Goal: Navigation & Orientation: Find specific page/section

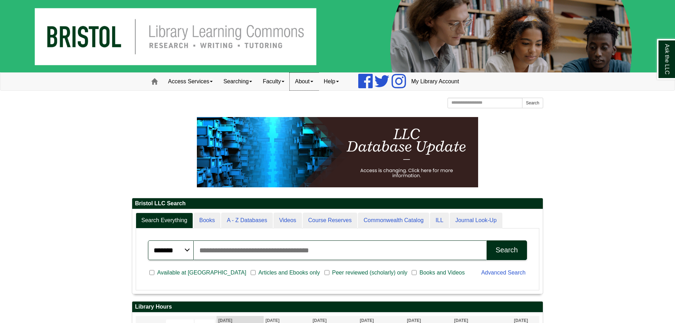
click at [310, 80] on link "About" at bounding box center [304, 82] width 29 height 18
click at [278, 85] on link "Faculty" at bounding box center [273, 82] width 32 height 18
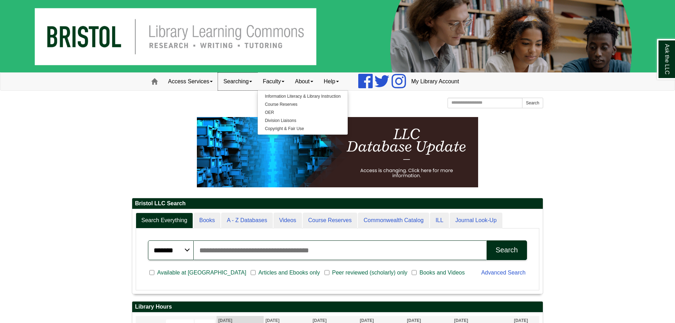
click at [246, 85] on link "Searching" at bounding box center [237, 82] width 39 height 18
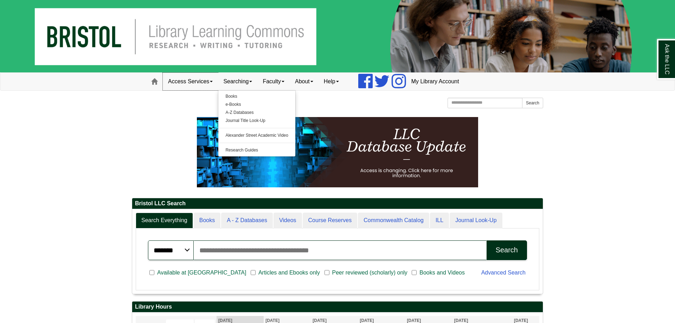
click at [204, 85] on link "Access Services" at bounding box center [190, 82] width 55 height 18
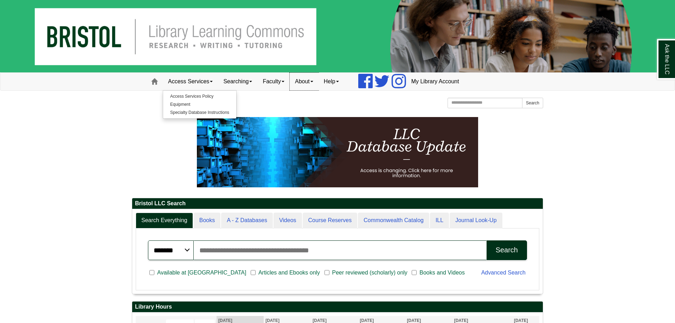
click at [304, 82] on link "About" at bounding box center [304, 82] width 29 height 18
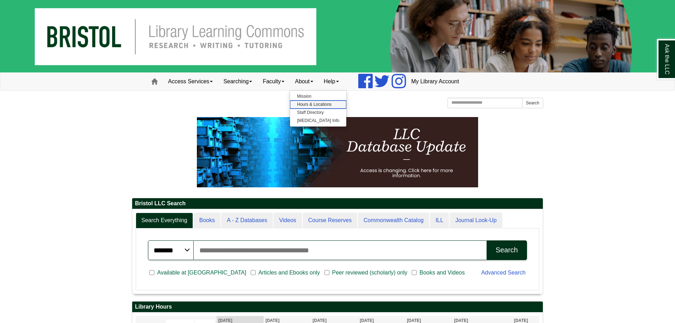
click at [306, 103] on link "Hours & Locations" at bounding box center [318, 105] width 56 height 8
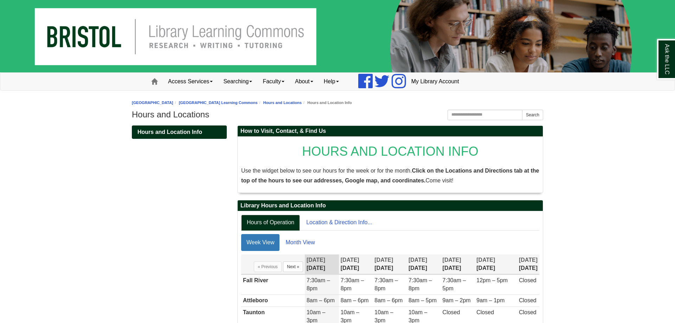
scroll to position [71, 0]
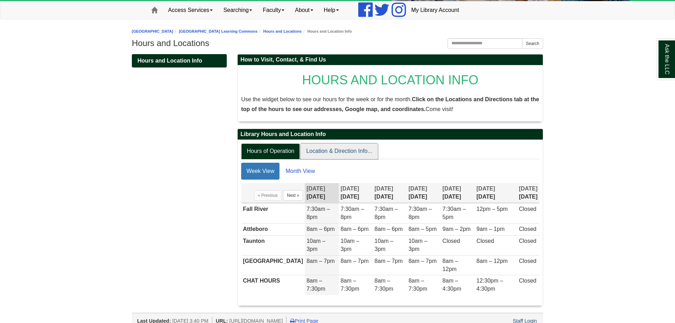
click at [343, 154] on link "Location & Direction Info..." at bounding box center [339, 151] width 77 height 16
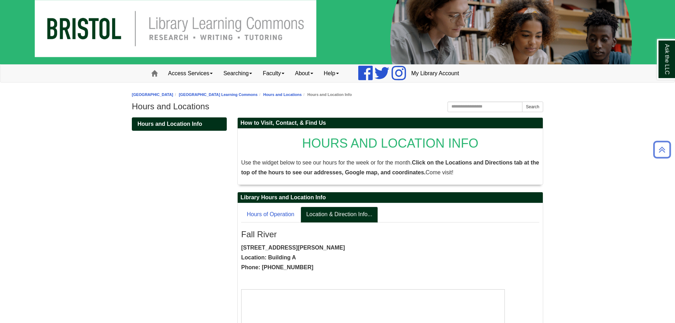
scroll to position [0, 0]
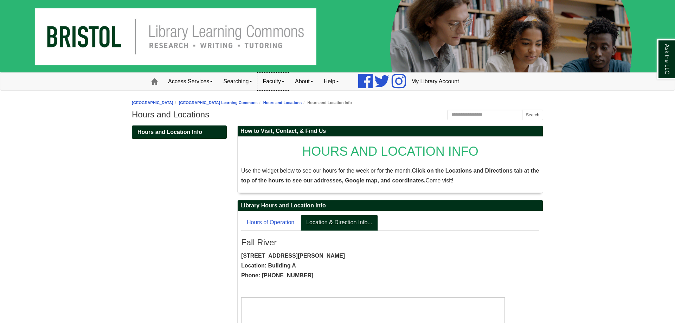
click at [290, 83] on link "Faculty" at bounding box center [273, 82] width 32 height 18
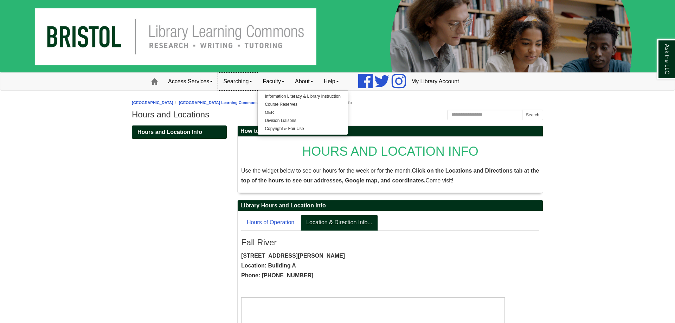
click at [246, 82] on link "Searching" at bounding box center [237, 82] width 39 height 18
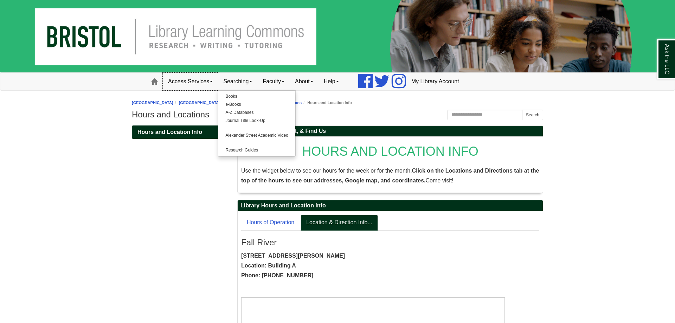
click at [186, 83] on link "Access Services" at bounding box center [190, 82] width 55 height 18
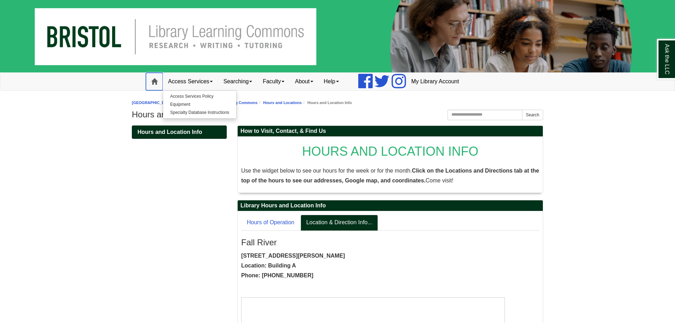
click at [154, 82] on span at bounding box center [154, 81] width 6 height 6
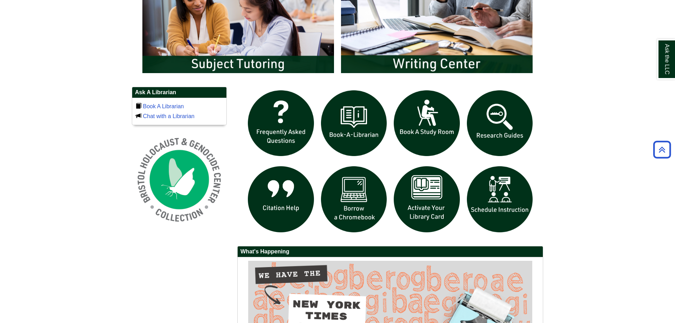
scroll to position [574, 0]
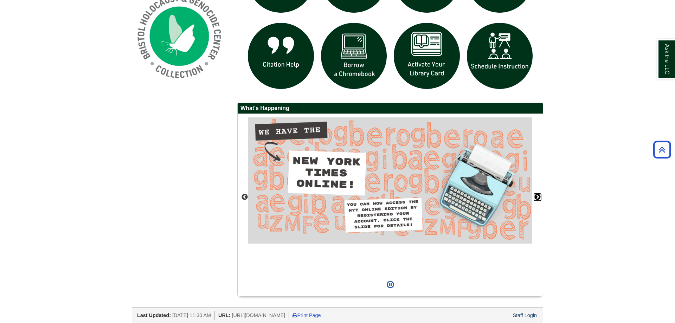
click at [539, 197] on button "Next" at bounding box center [537, 197] width 7 height 7
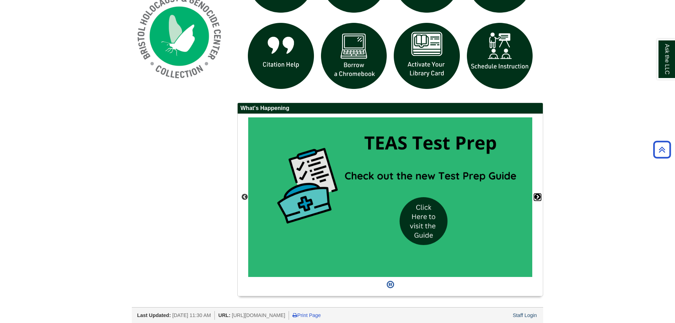
click at [539, 197] on button "Next" at bounding box center [537, 197] width 7 height 7
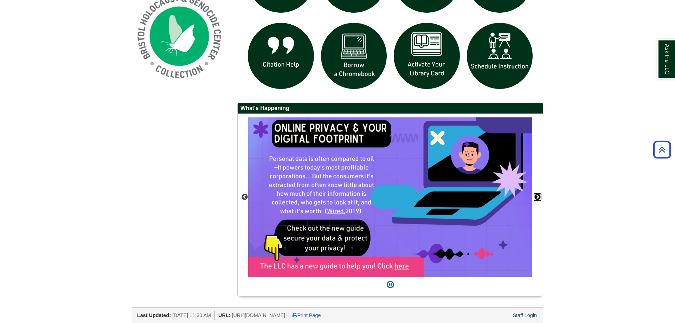
click at [539, 197] on button "Next" at bounding box center [537, 197] width 7 height 7
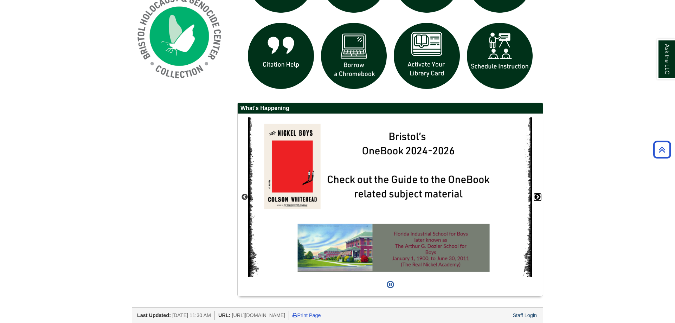
click at [539, 197] on button "Next" at bounding box center [537, 197] width 7 height 7
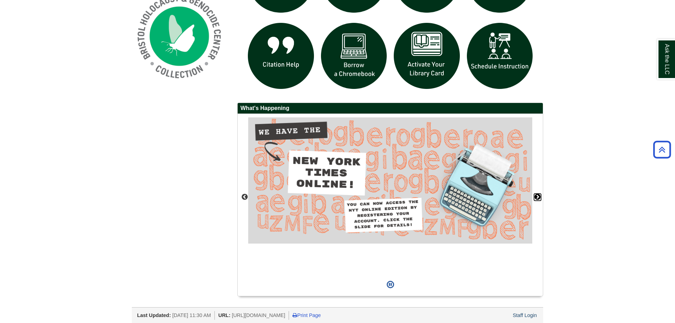
click at [539, 197] on button "Next" at bounding box center [537, 197] width 7 height 7
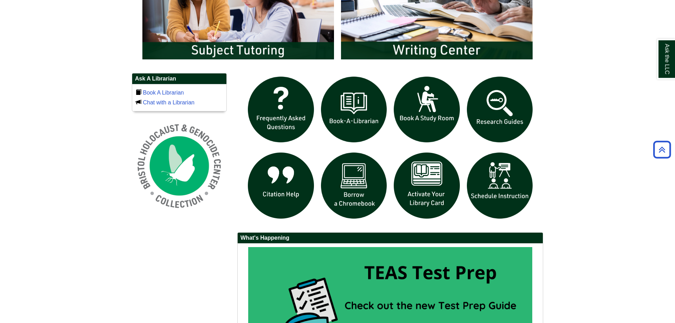
scroll to position [396, 0]
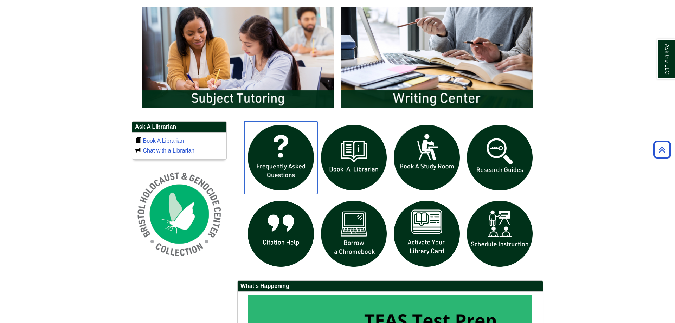
click at [269, 164] on img "slideshow" at bounding box center [280, 157] width 73 height 73
